Goal: Book appointment/travel/reservation

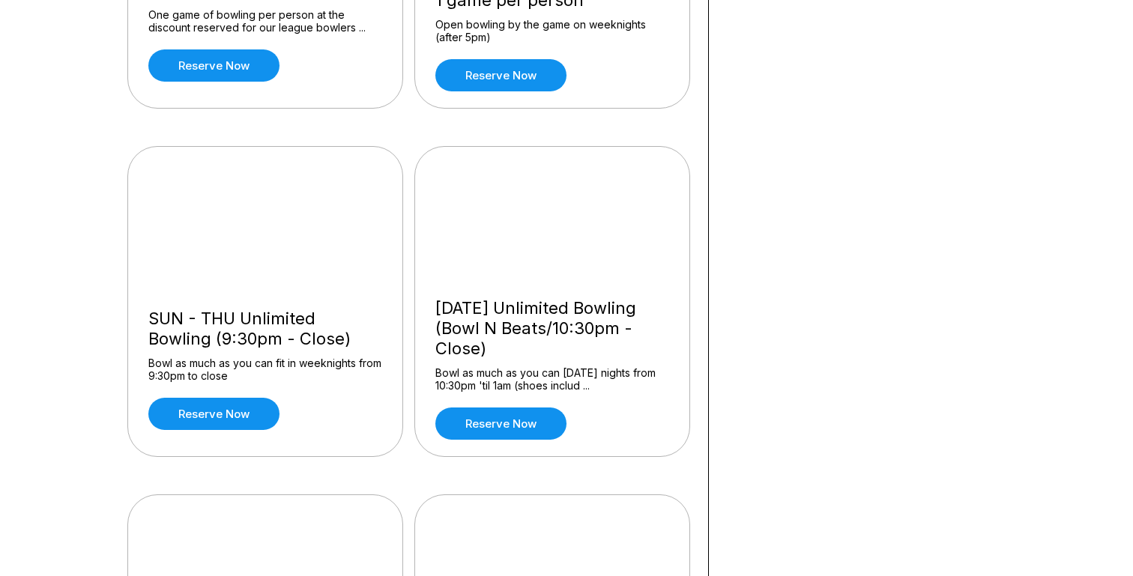
scroll to position [675, 0]
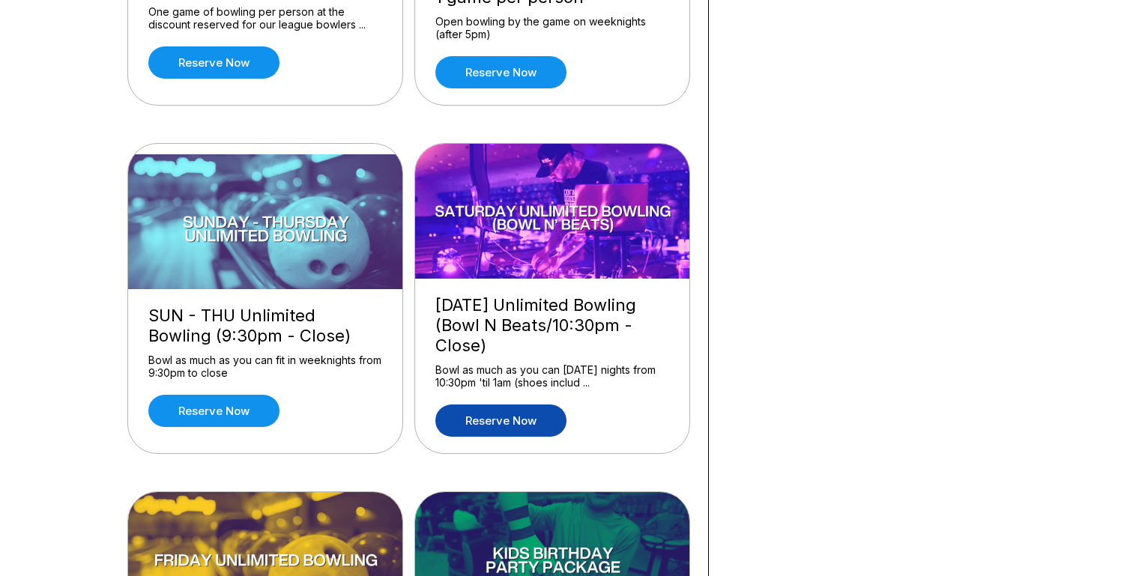
click at [523, 410] on link "Reserve now" at bounding box center [501, 421] width 131 height 32
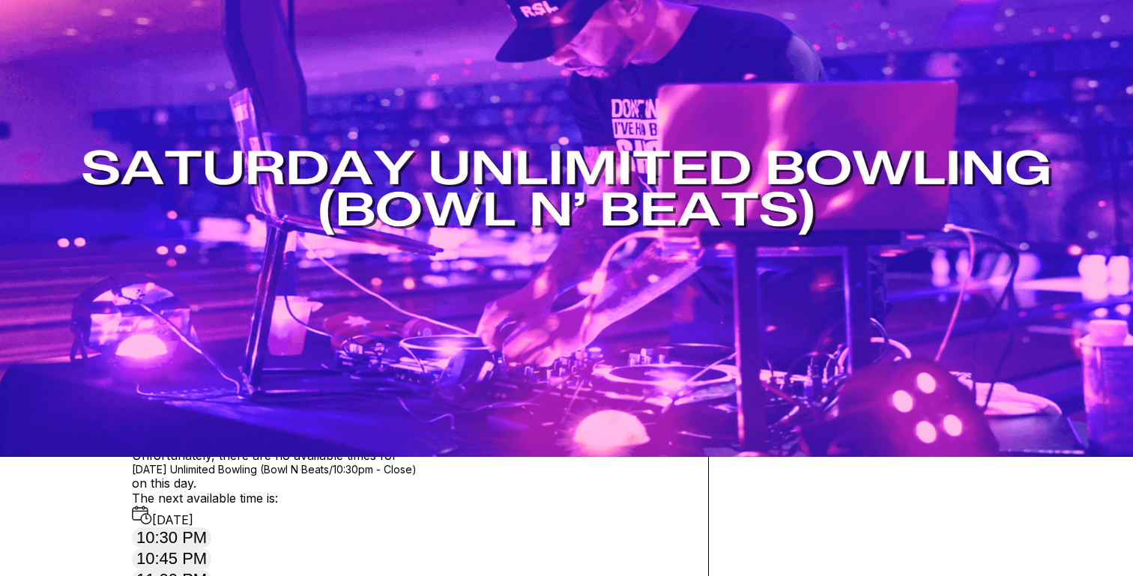
scroll to position [124, 0]
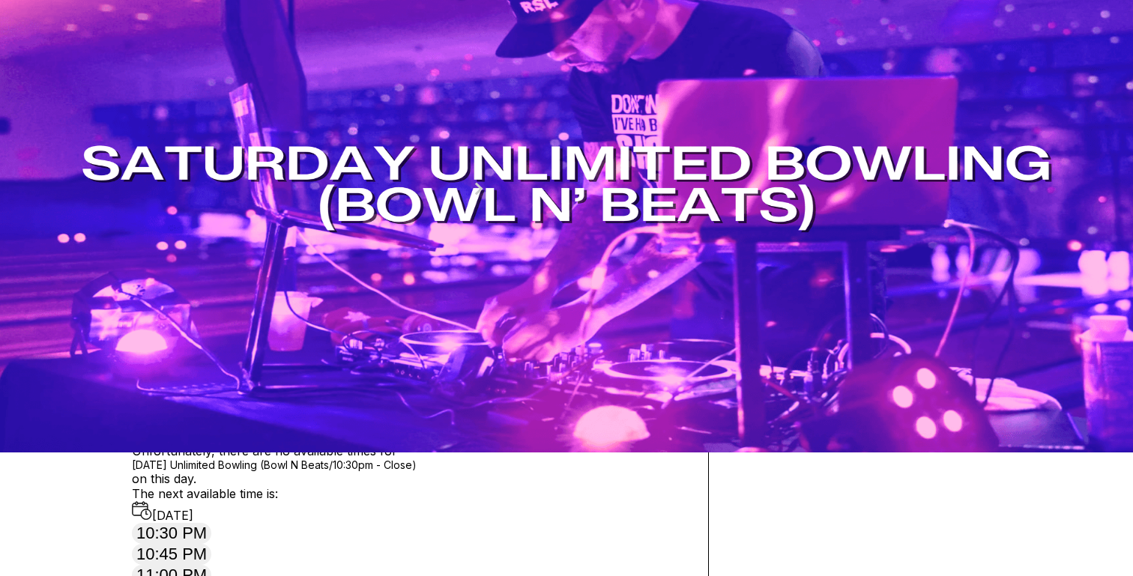
click at [306, 295] on div "20" at bounding box center [296, 285] width 20 height 20
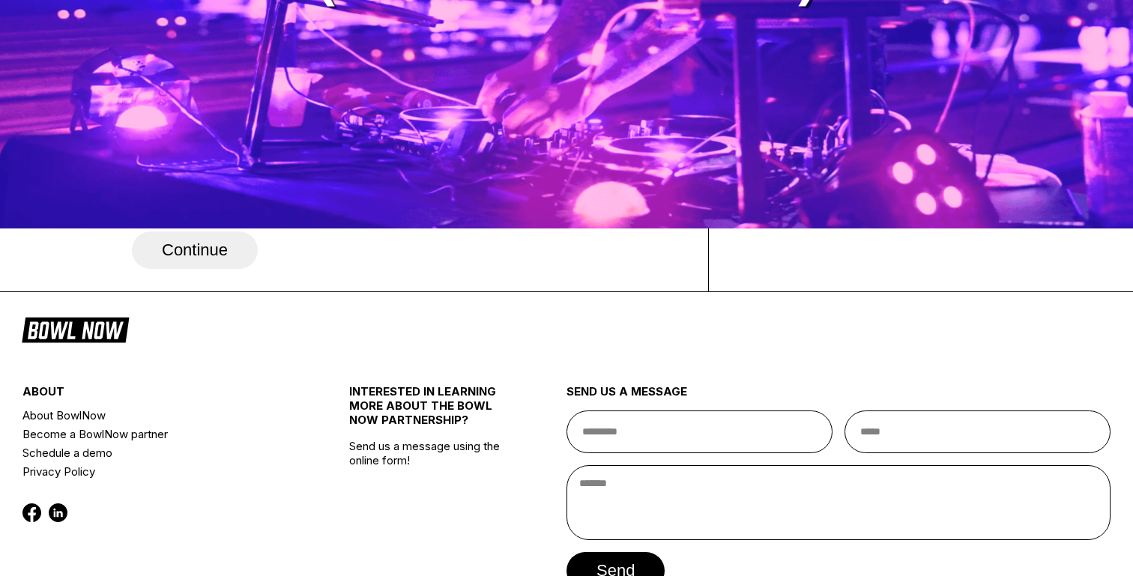
scroll to position [366, 0]
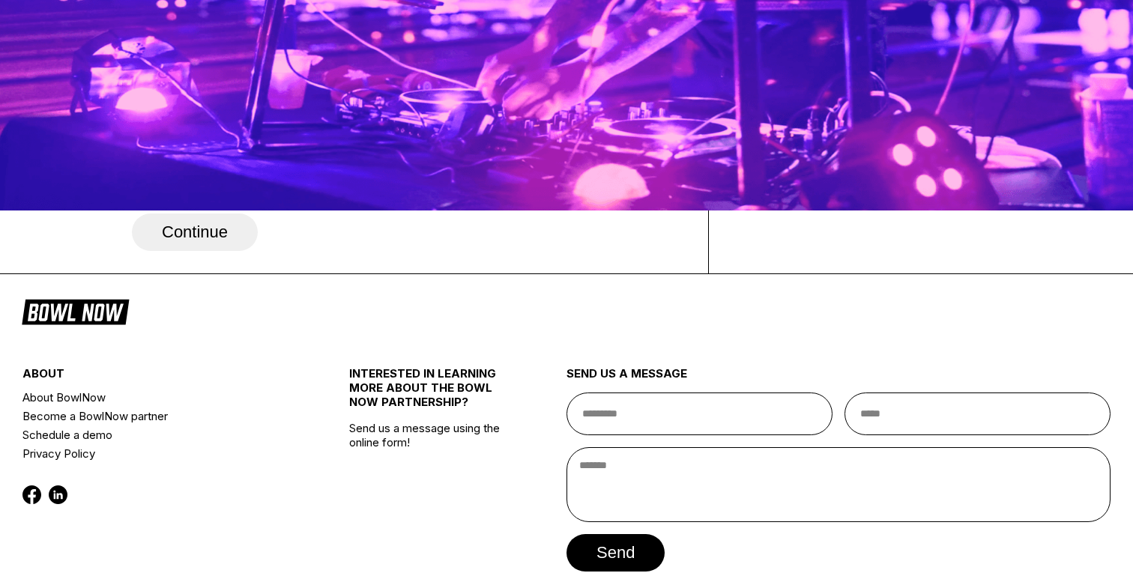
click at [211, 148] on button "10:30 PM" at bounding box center [171, 137] width 79 height 21
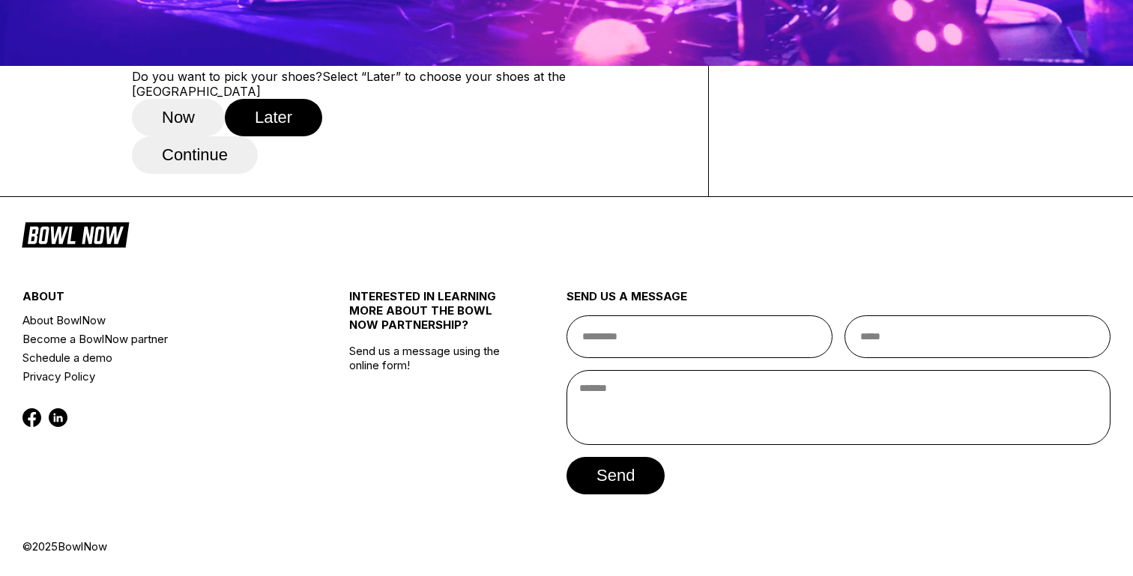
scroll to position [522, 0]
click at [214, 136] on button "Now" at bounding box center [178, 117] width 93 height 37
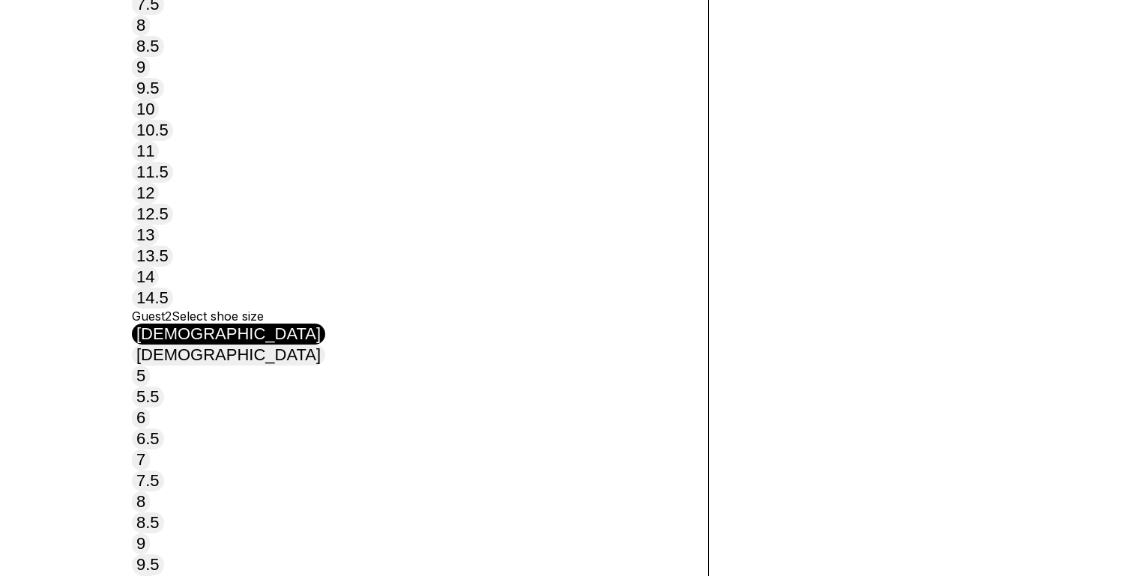
scroll to position [816, 0]
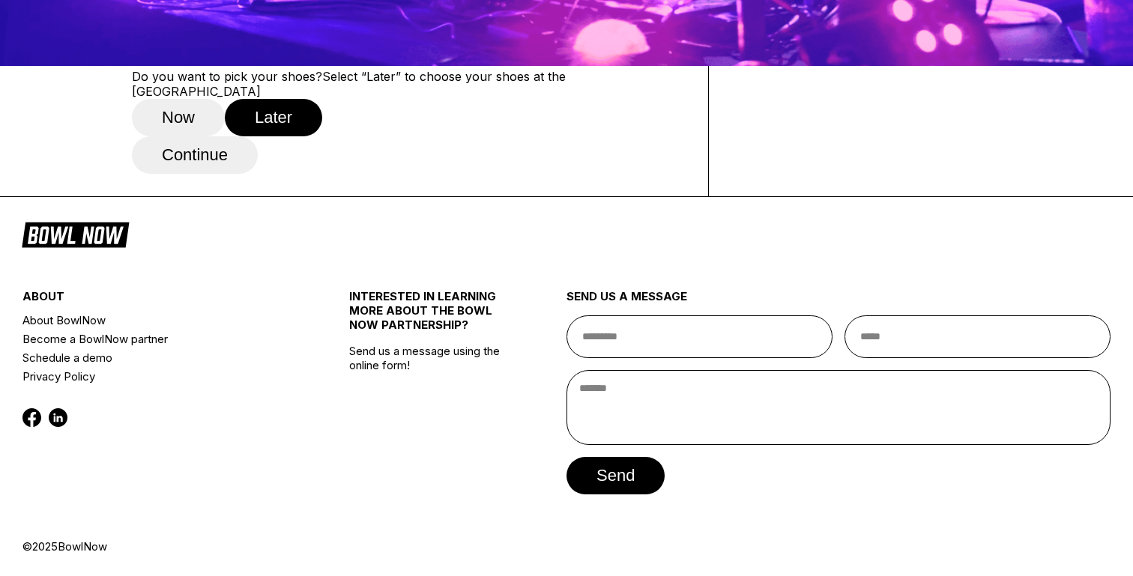
click at [240, 174] on button "Continue" at bounding box center [195, 154] width 126 height 37
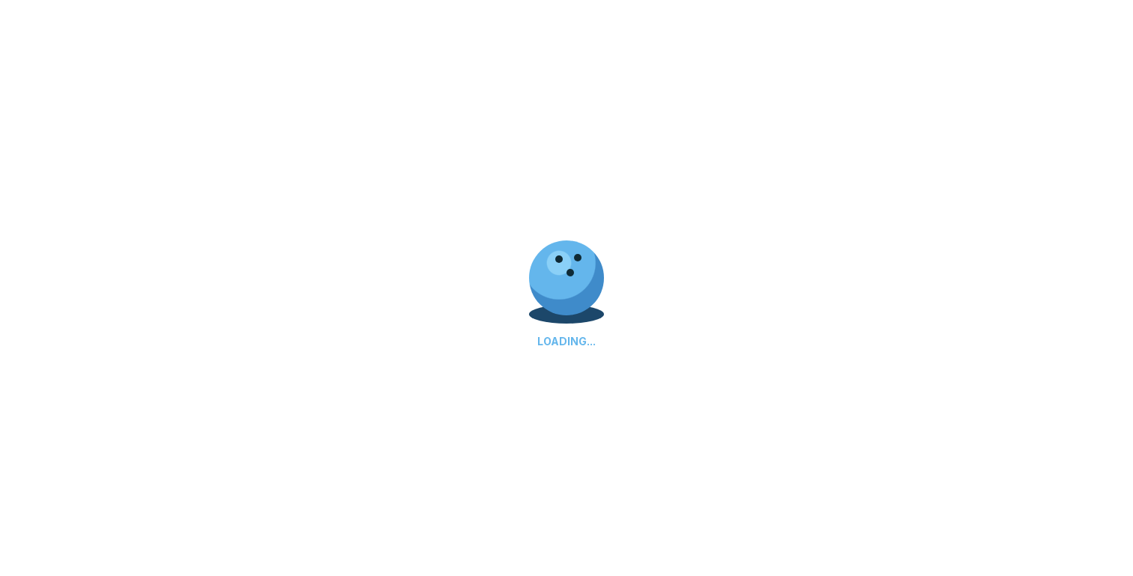
select select "**"
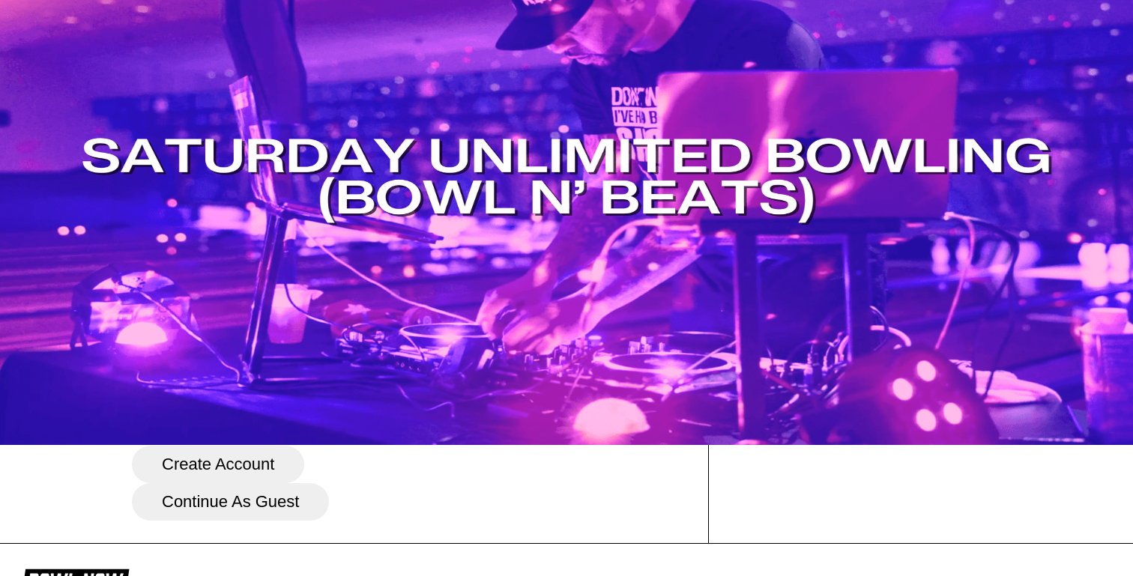
scroll to position [133, 0]
